Goal: Check status: Check status

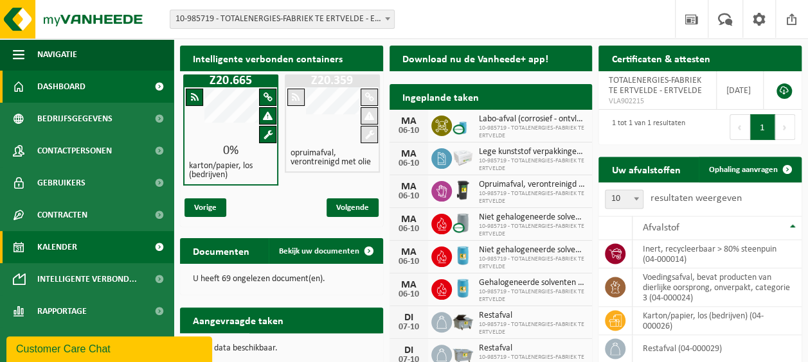
click at [62, 247] on span "Kalender" at bounding box center [57, 247] width 40 height 32
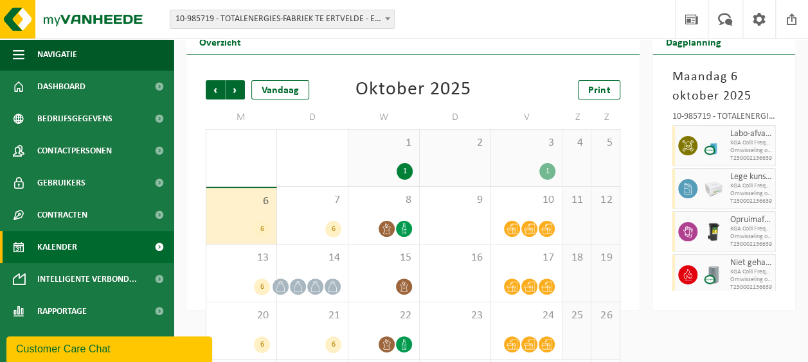
scroll to position [64, 0]
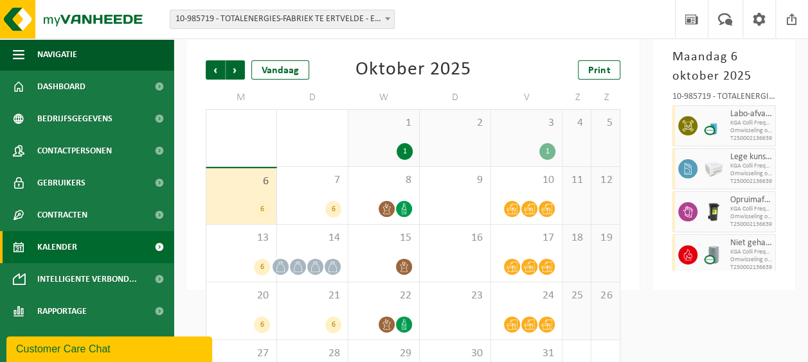
click at [551, 148] on div "1" at bounding box center [547, 151] width 16 height 17
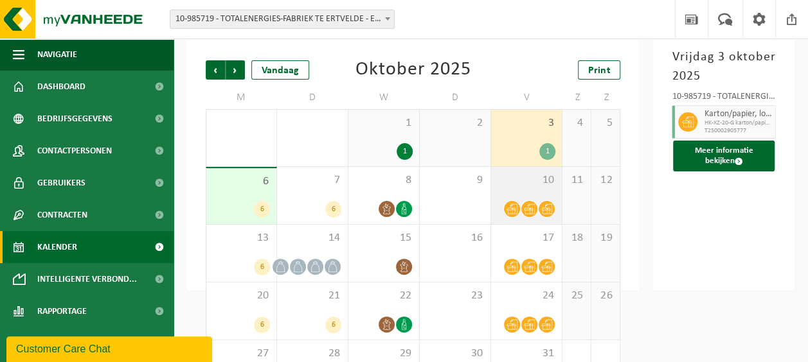
click at [534, 207] on icon at bounding box center [529, 209] width 11 height 11
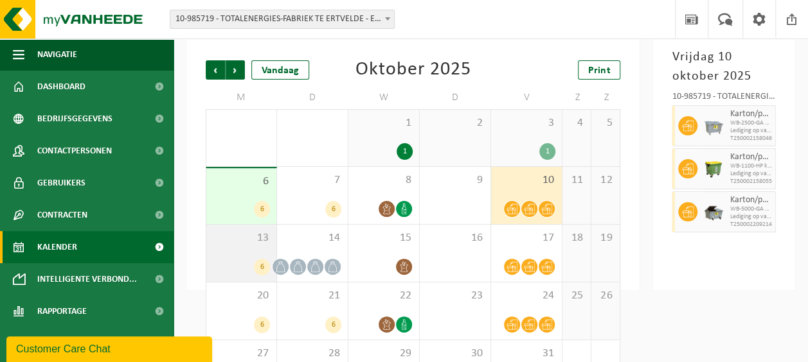
click at [254, 265] on div "6" at bounding box center [262, 267] width 16 height 17
